Goal: Complete application form

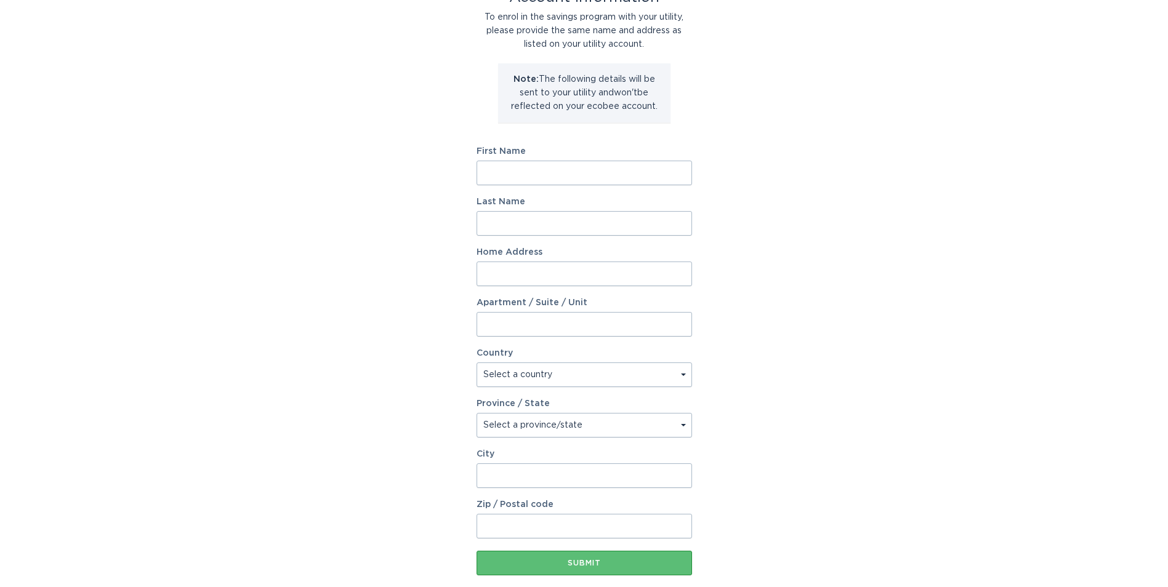
scroll to position [123, 0]
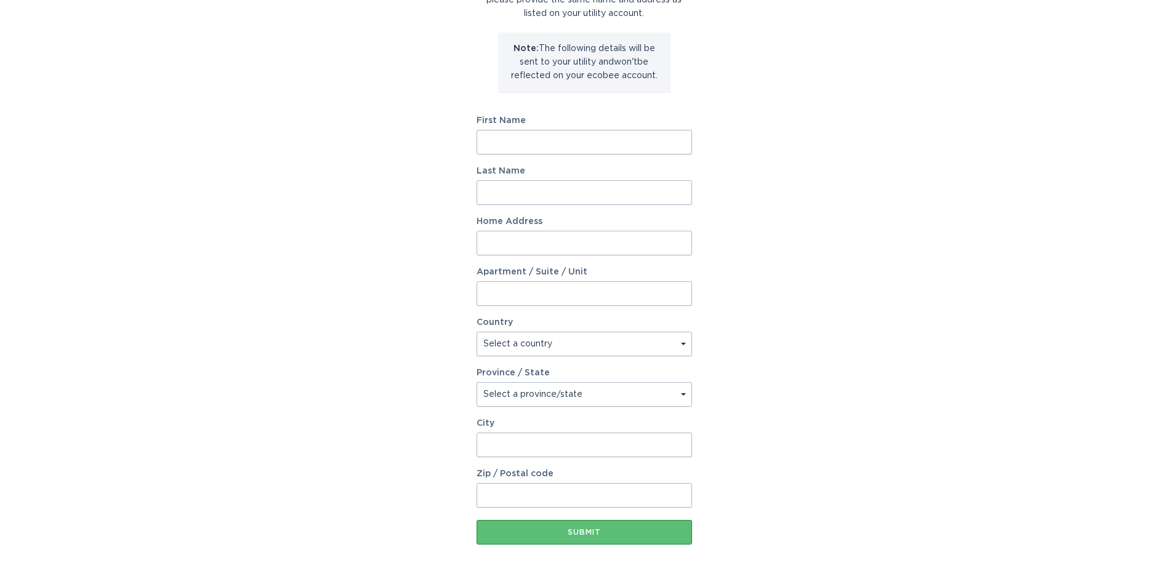
click at [507, 139] on input "First Name" at bounding box center [584, 142] width 215 height 25
type input "Daniel"
type input "Rickman"
type input "289 Hilltop Circle"
select select "US"
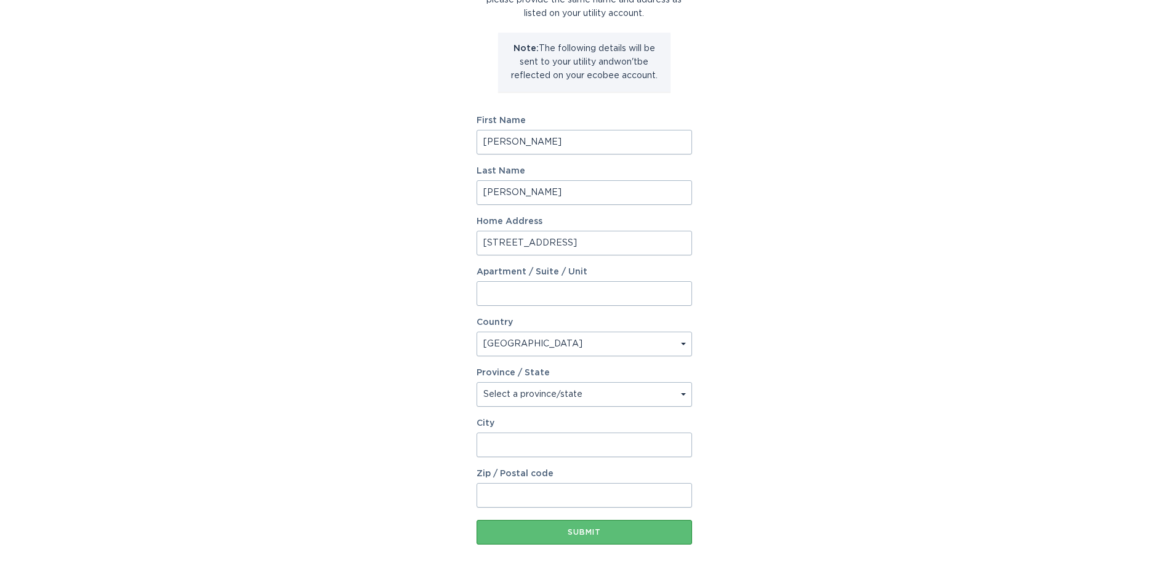
type input "Candler"
type input "28715"
click at [680, 400] on select "Select a province/state Alabama Alaska American Samoa Arizona Arkansas Californ…" at bounding box center [584, 394] width 215 height 25
select select "SC"
click at [477, 382] on select "Select a province/state Alabama Alaska American Samoa Arizona Arkansas Californ…" at bounding box center [584, 394] width 215 height 25
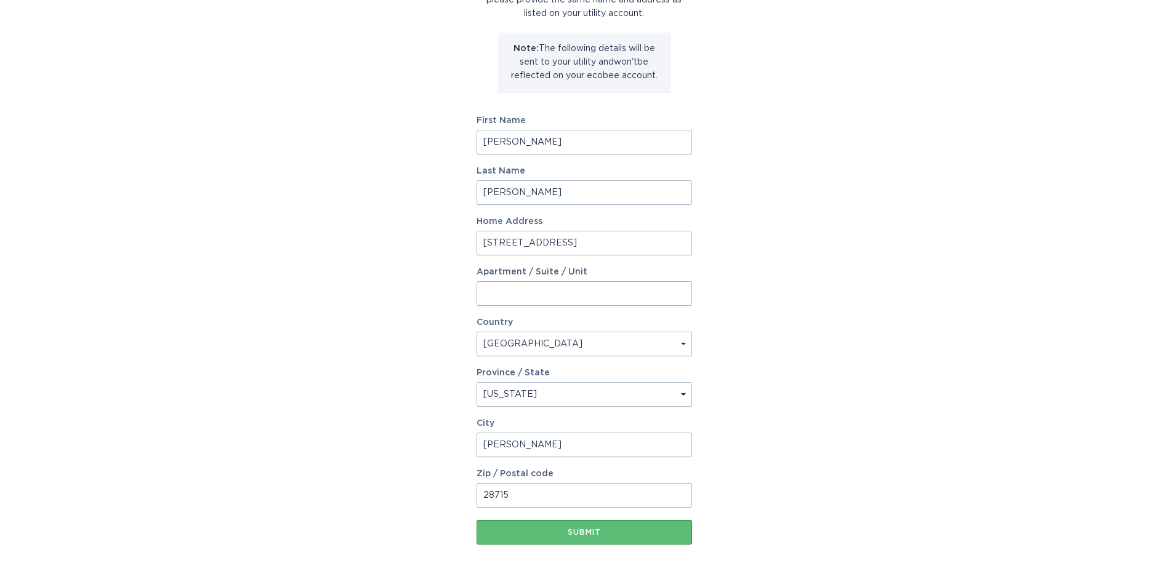
click at [533, 439] on input "Candler" at bounding box center [584, 445] width 215 height 25
type input "C"
type input "Fair Play"
click at [525, 486] on input "28715" at bounding box center [584, 495] width 215 height 25
type input "2871529643"
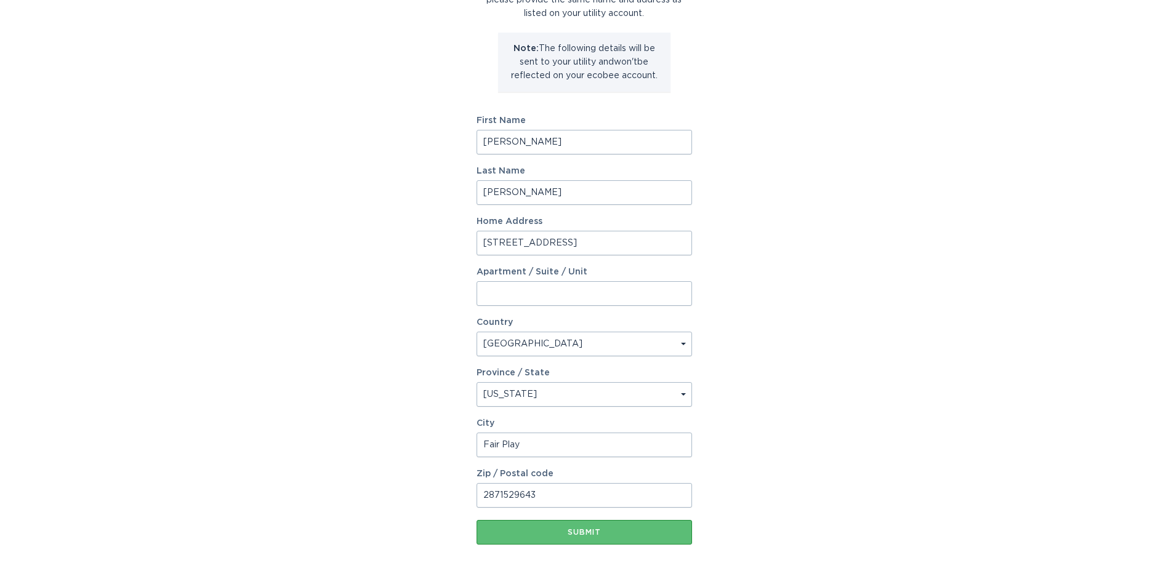
drag, startPoint x: 548, startPoint y: 495, endPoint x: 425, endPoint y: 488, distance: 122.7
click at [425, 488] on div "Account Information To enrol in the savings program with your utility, please p…" at bounding box center [584, 254] width 1168 height 680
type input "29643"
click at [764, 477] on div "Account Information To enrol in the savings program with your utility, please p…" at bounding box center [584, 254] width 1168 height 680
click at [582, 540] on button "Submit" at bounding box center [584, 532] width 215 height 25
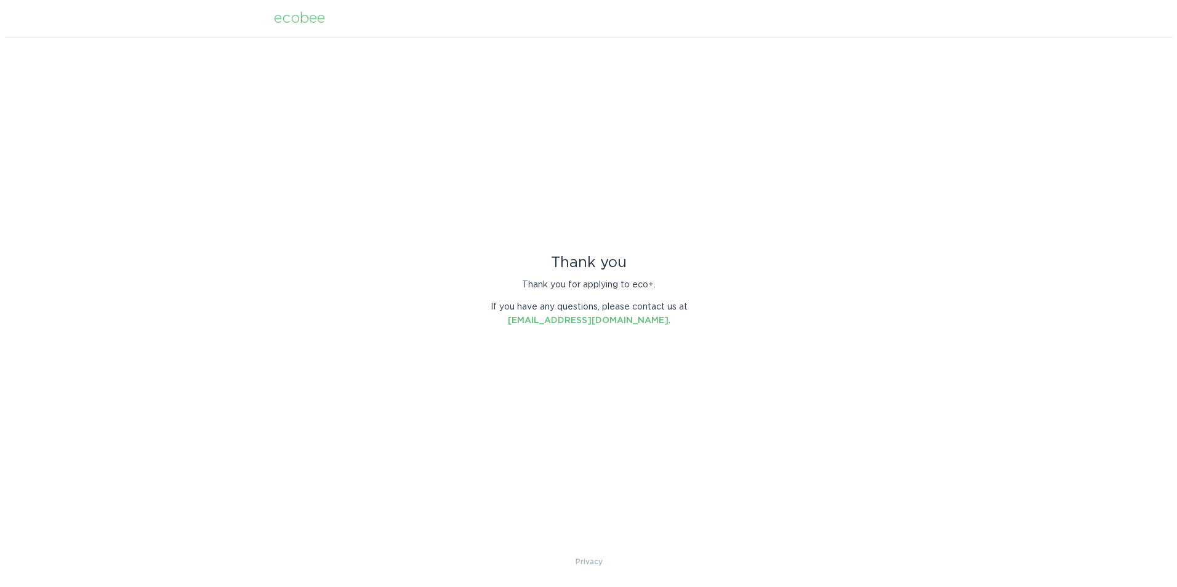
scroll to position [0, 0]
